Goal: Task Accomplishment & Management: Use online tool/utility

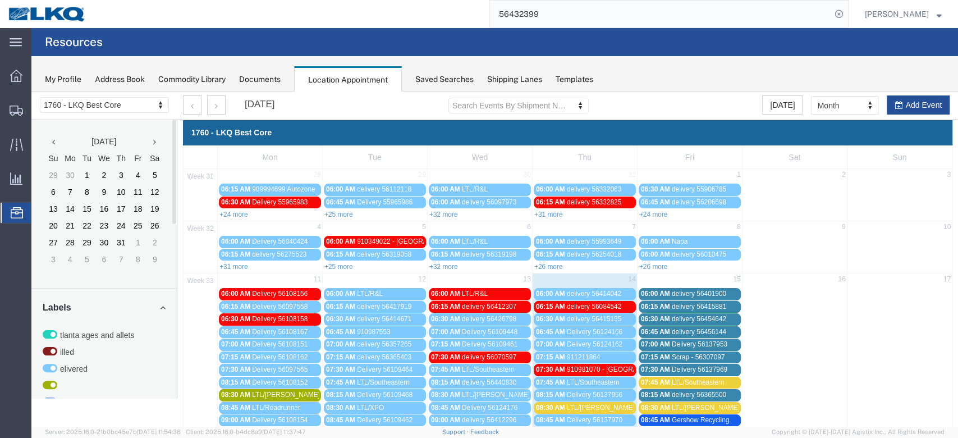
scroll to position [225, 0]
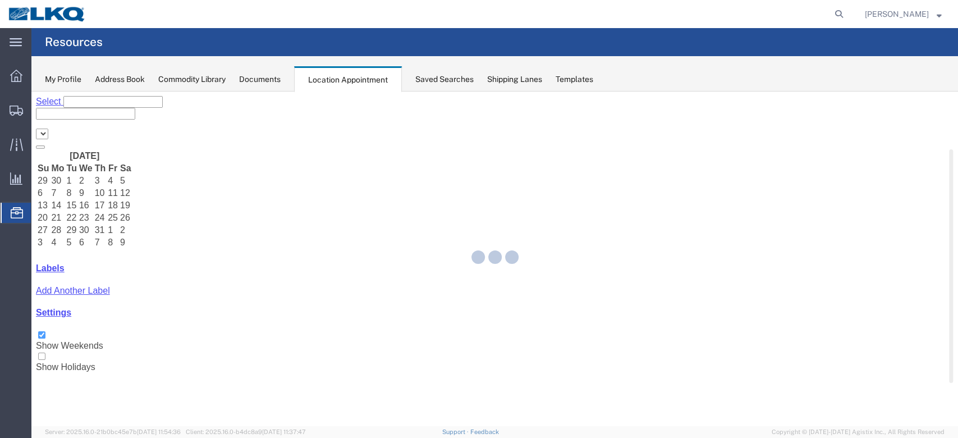
select select "27634"
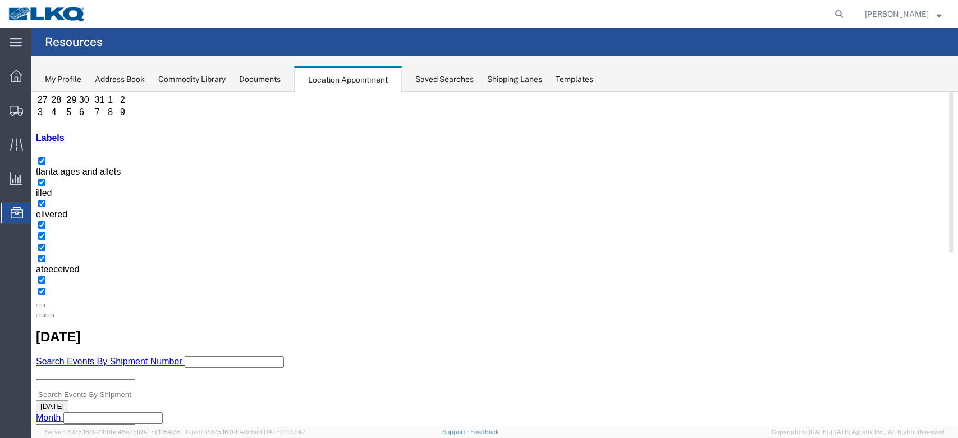
scroll to position [225, 0]
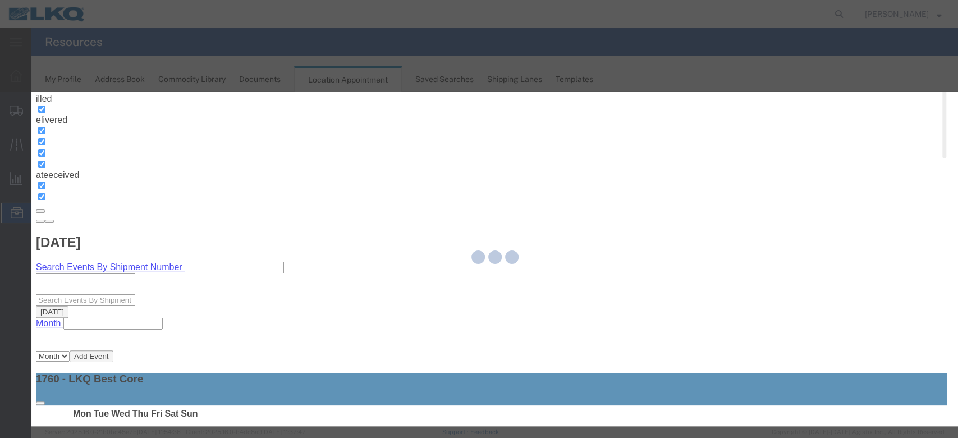
select select
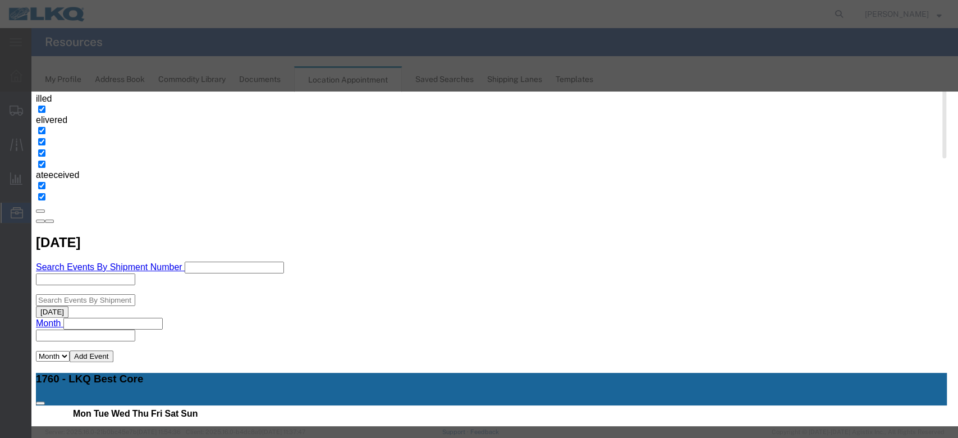
scroll to position [112, 0]
select select "40"
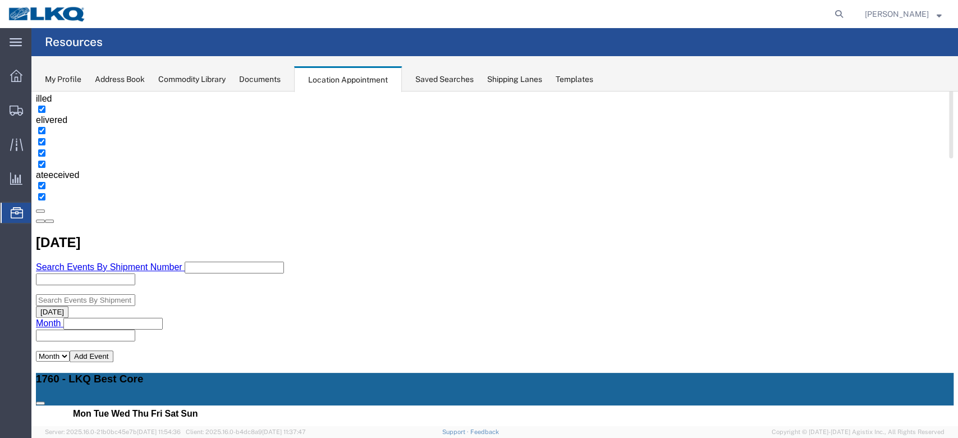
scroll to position [0, 0]
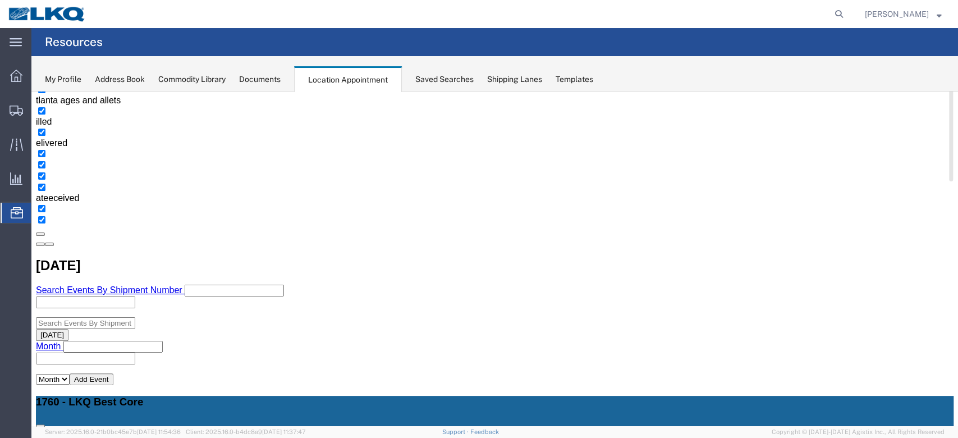
scroll to position [225, 0]
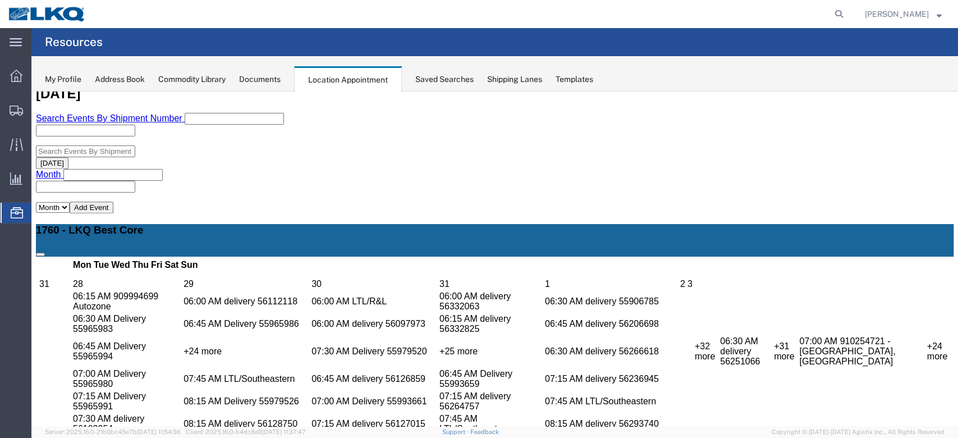
scroll to position [374, 0]
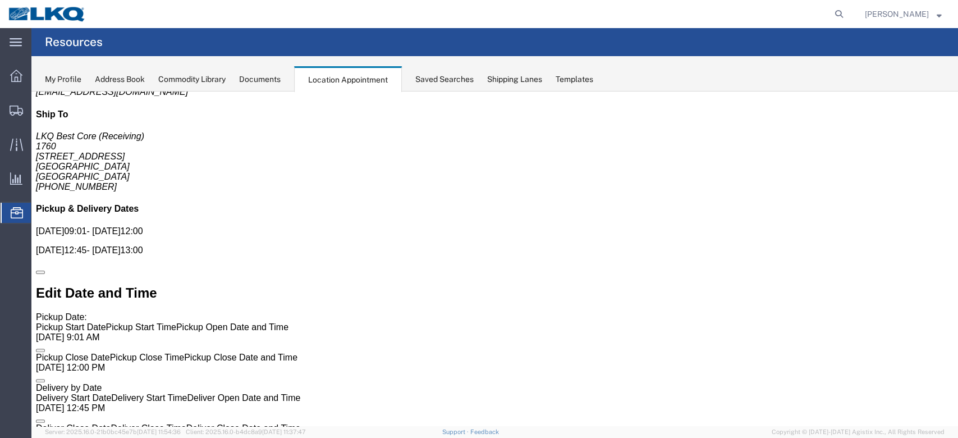
scroll to position [0, 0]
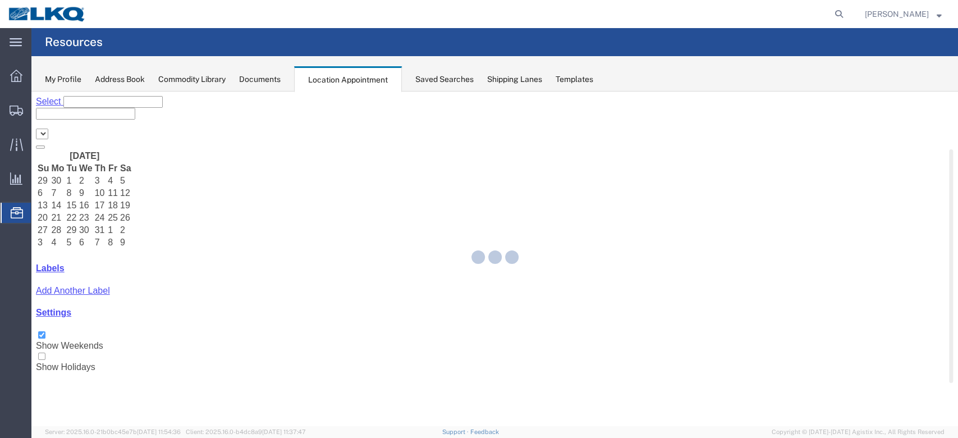
select select "27634"
